Goal: Information Seeking & Learning: Learn about a topic

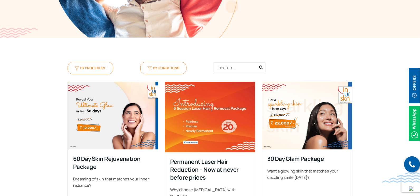
scroll to position [198, 0]
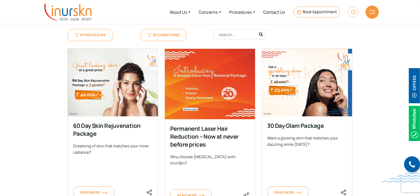
scroll to position [263, 0]
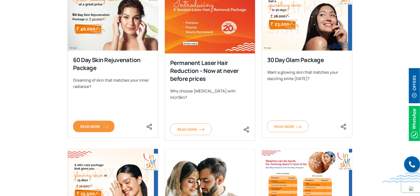
click at [102, 129] on link "Read More" at bounding box center [93, 127] width 41 height 12
click at [102, 127] on span "Read More" at bounding box center [93, 126] width 27 height 5
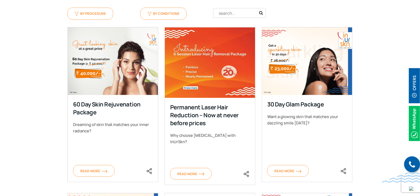
scroll to position [198, 0]
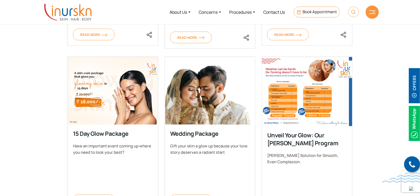
scroll to position [330, 0]
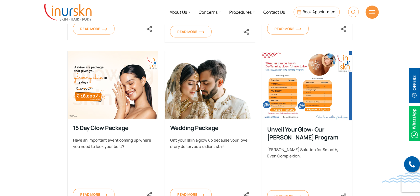
scroll to position [396, 0]
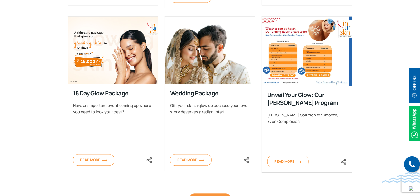
click at [201, 193] on link "Load More" at bounding box center [209, 199] width 41 height 12
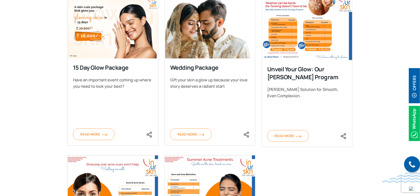
scroll to position [428, 0]
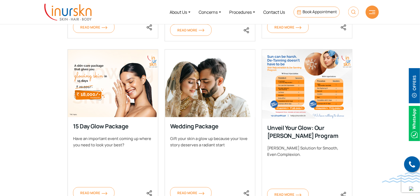
scroll to position [396, 0]
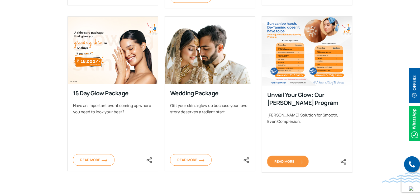
click at [283, 158] on link "Read More" at bounding box center [287, 162] width 41 height 12
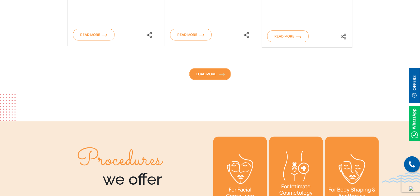
click at [202, 74] on span "Load More" at bounding box center [209, 73] width 27 height 5
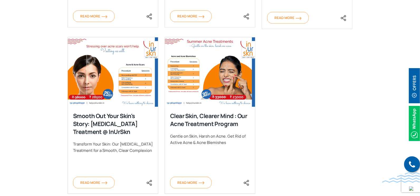
scroll to position [593, 0]
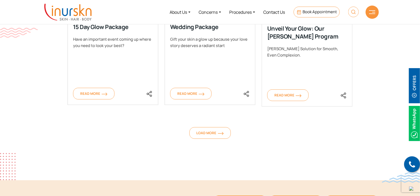
scroll to position [428, 0]
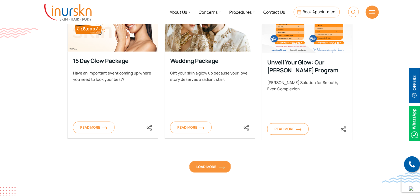
click at [201, 161] on link "Load More" at bounding box center [209, 167] width 41 height 12
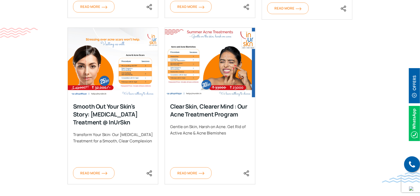
scroll to position [560, 0]
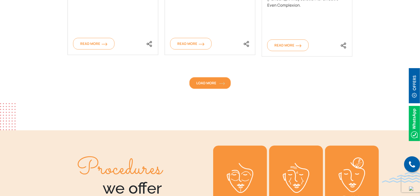
click at [203, 85] on span "Load More" at bounding box center [209, 82] width 27 height 5
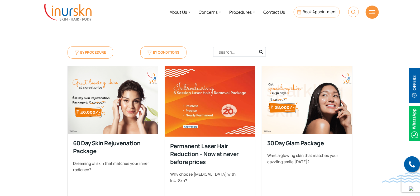
scroll to position [182, 0]
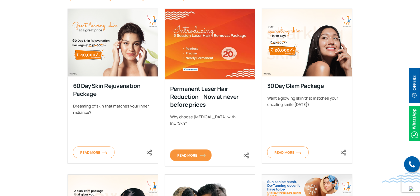
click at [200, 149] on link "Read More" at bounding box center [190, 155] width 41 height 12
